Goal: Transaction & Acquisition: Purchase product/service

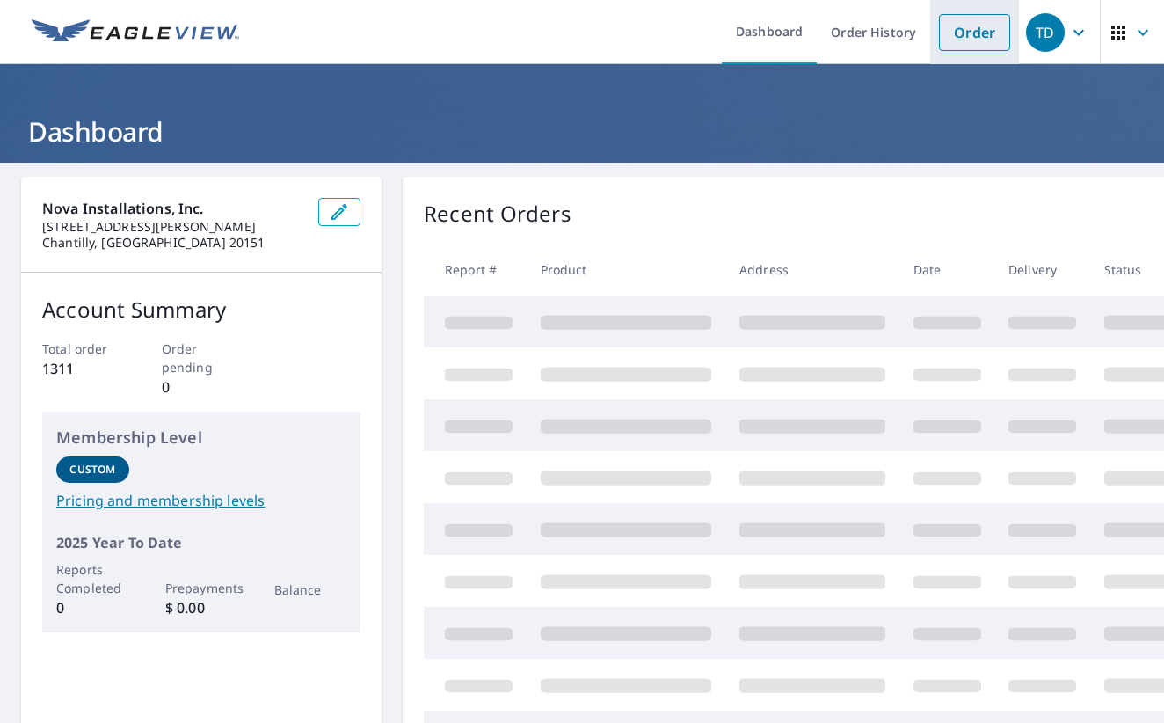
click at [971, 39] on link "Order" at bounding box center [974, 32] width 71 height 37
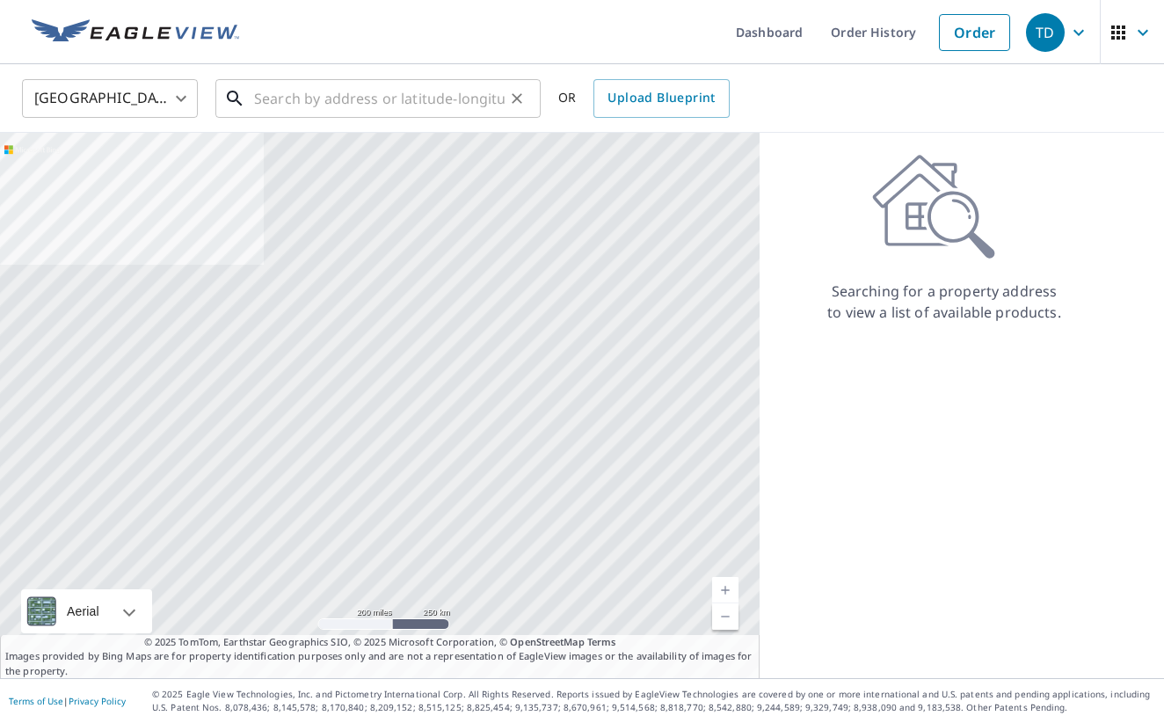
click at [454, 95] on input "text" at bounding box center [379, 98] width 251 height 49
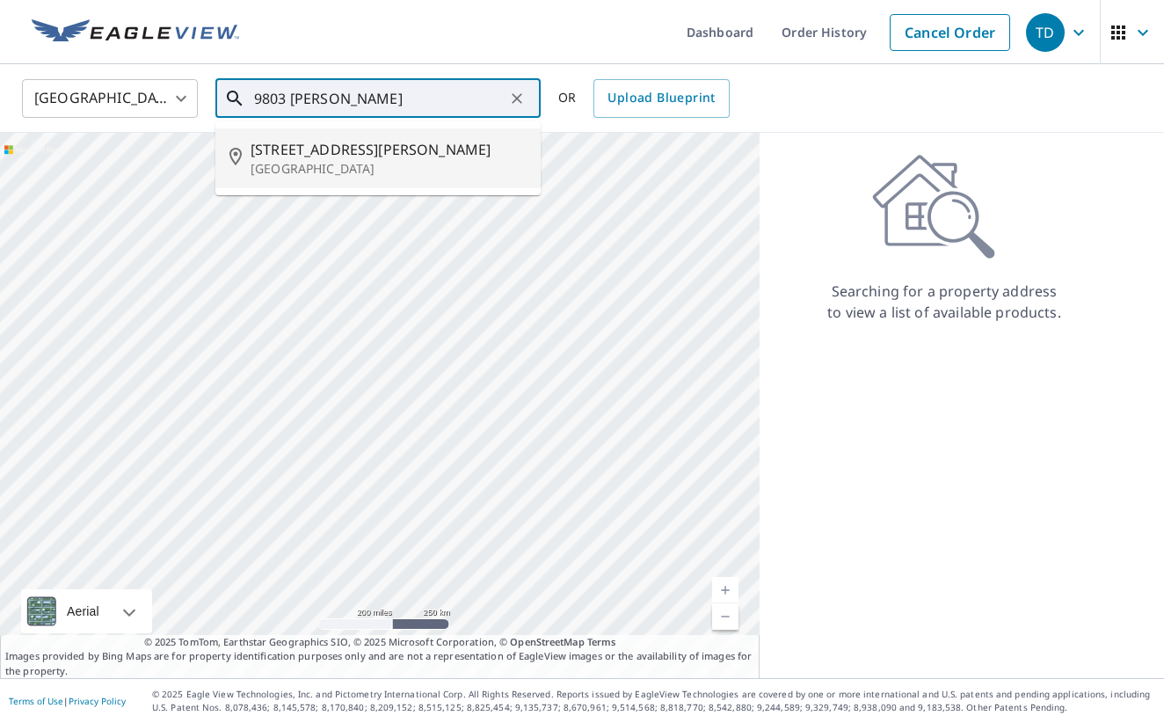
click at [367, 161] on p "[GEOGRAPHIC_DATA]" at bounding box center [389, 169] width 276 height 18
type input "[STREET_ADDRESS][PERSON_NAME][PERSON_NAME]"
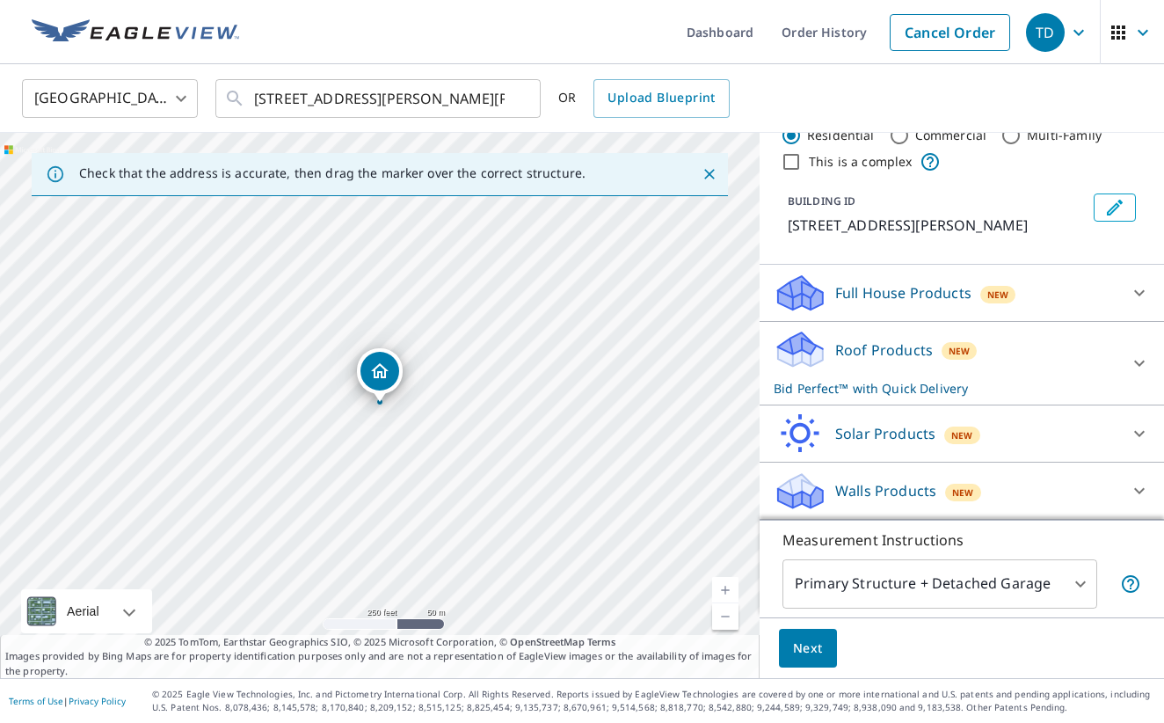
scroll to position [50, 0]
click at [956, 293] on p "Full House Products" at bounding box center [903, 292] width 136 height 21
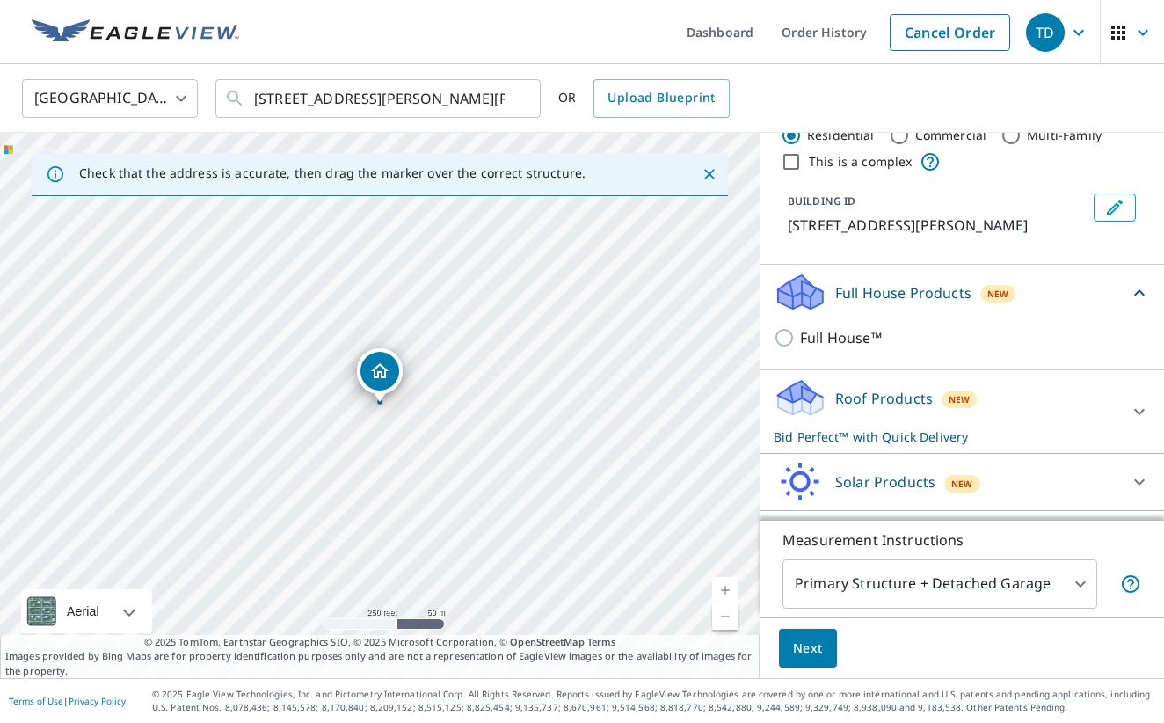
scroll to position [49, 0]
click at [897, 431] on p "Bid Perfect™ with Quick Delivery" at bounding box center [946, 437] width 345 height 18
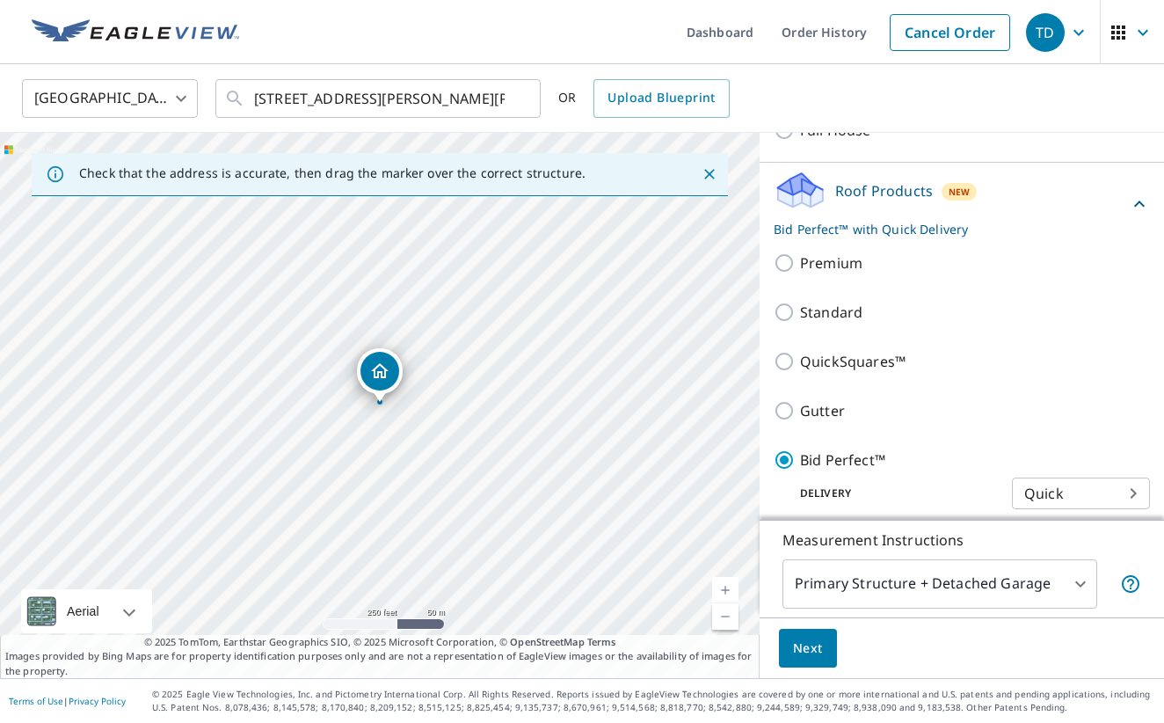
scroll to position [0, 0]
click at [809, 644] on span "Next" at bounding box center [808, 648] width 30 height 22
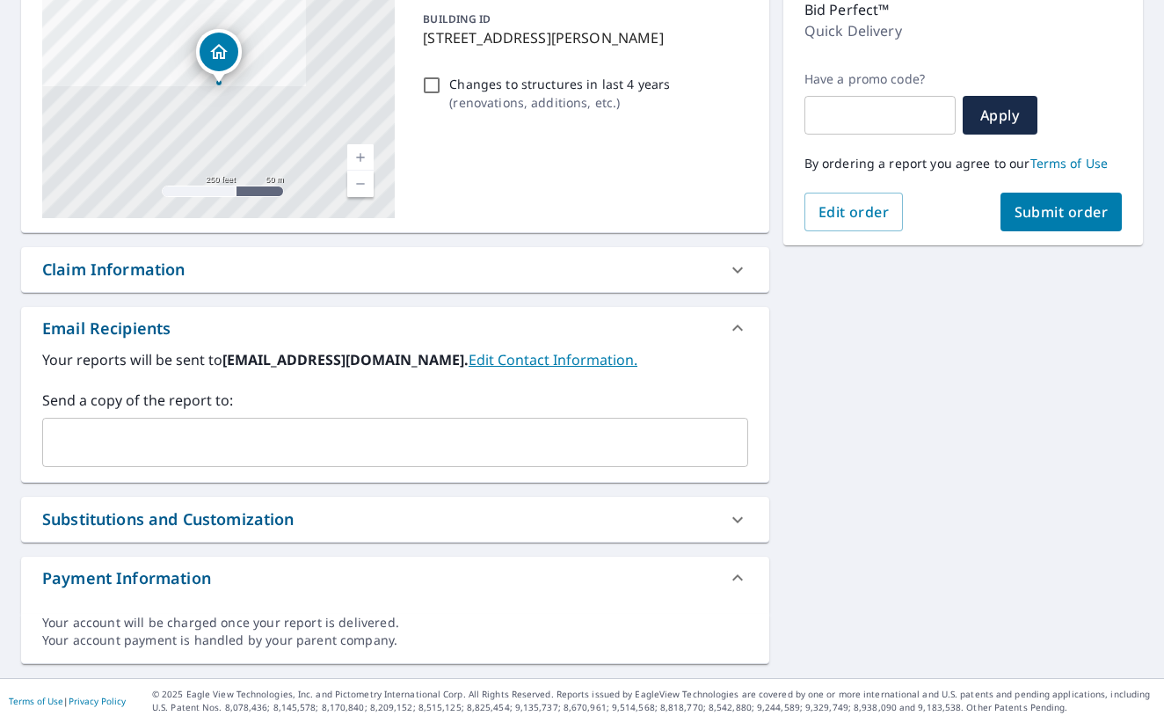
scroll to position [236, 0]
click at [567, 445] on input "text" at bounding box center [382, 441] width 664 height 33
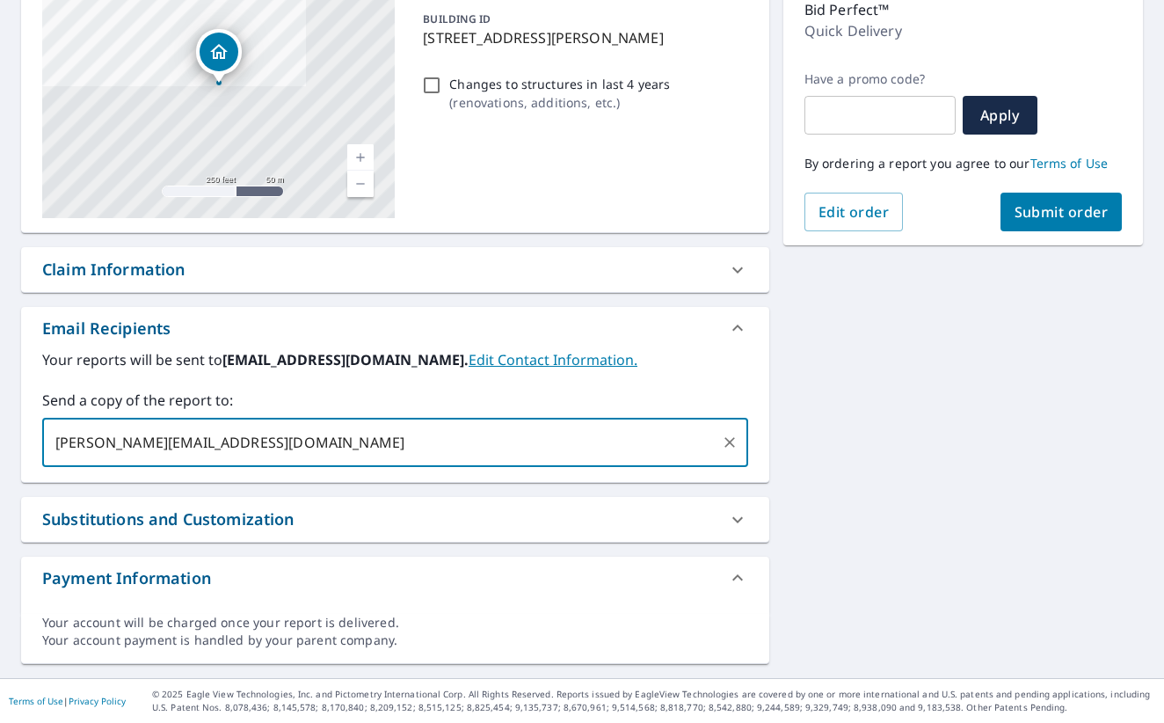
type input "[PERSON_NAME][EMAIL_ADDRESS][DOMAIN_NAME]"
click at [1053, 201] on button "Submit order" at bounding box center [1061, 212] width 122 height 39
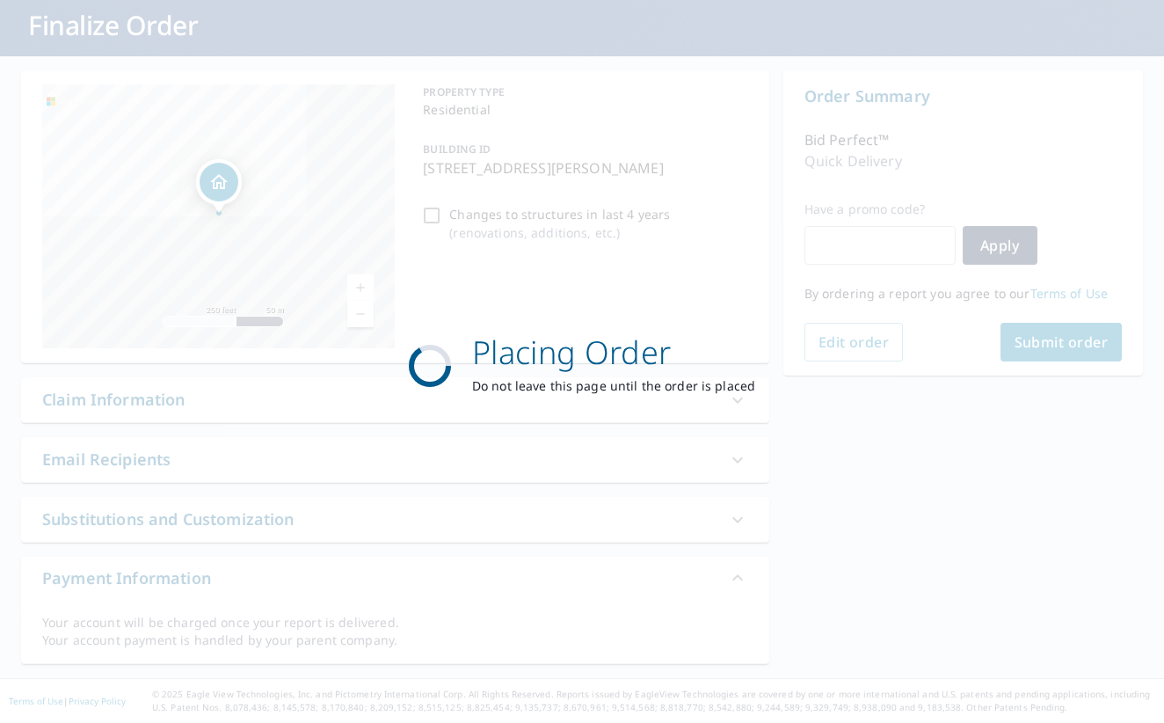
scroll to position [106, 0]
